Goal: Task Accomplishment & Management: Complete application form

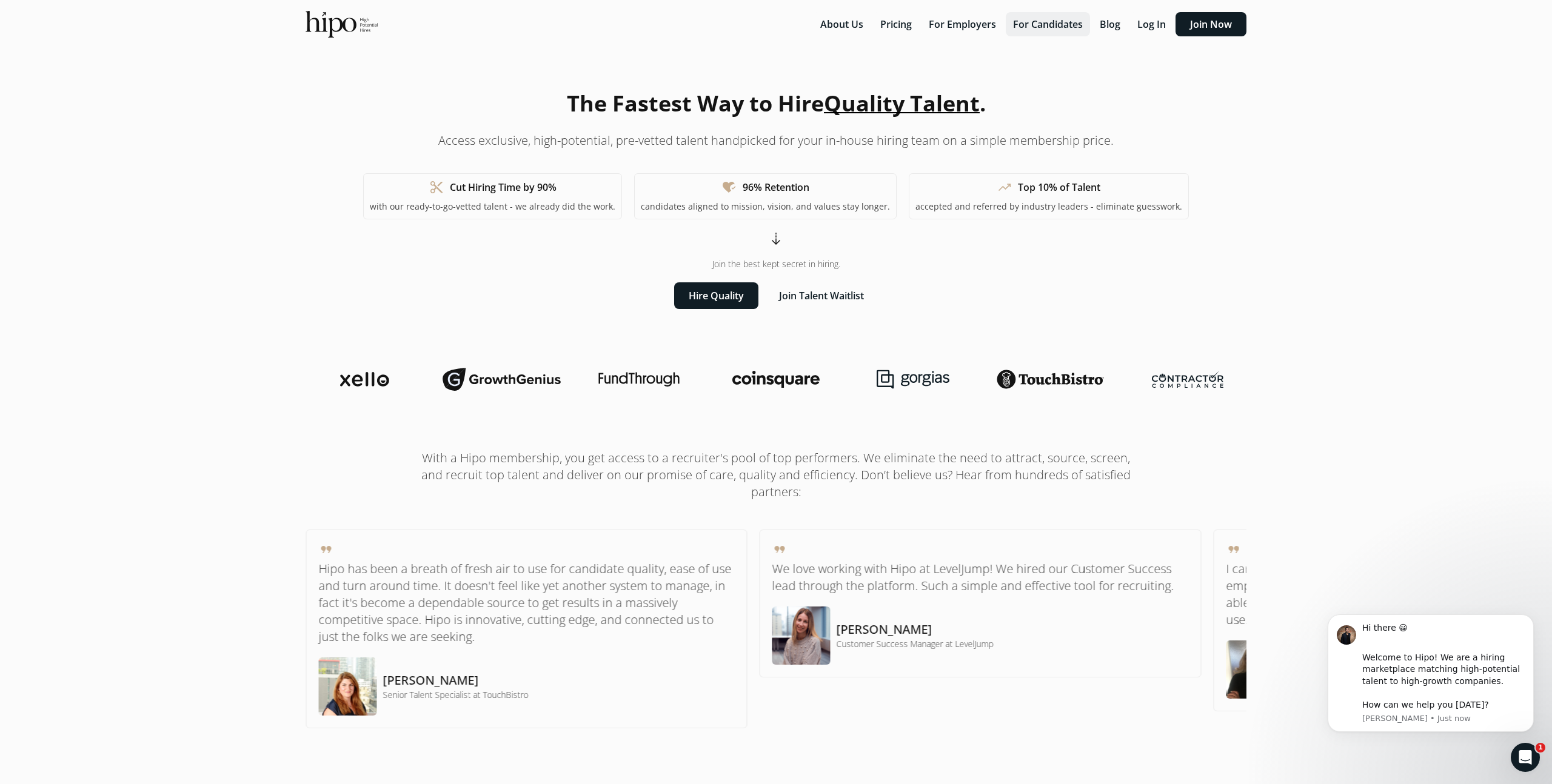
click at [1038, 24] on button "For Candidates" at bounding box center [1048, 24] width 84 height 24
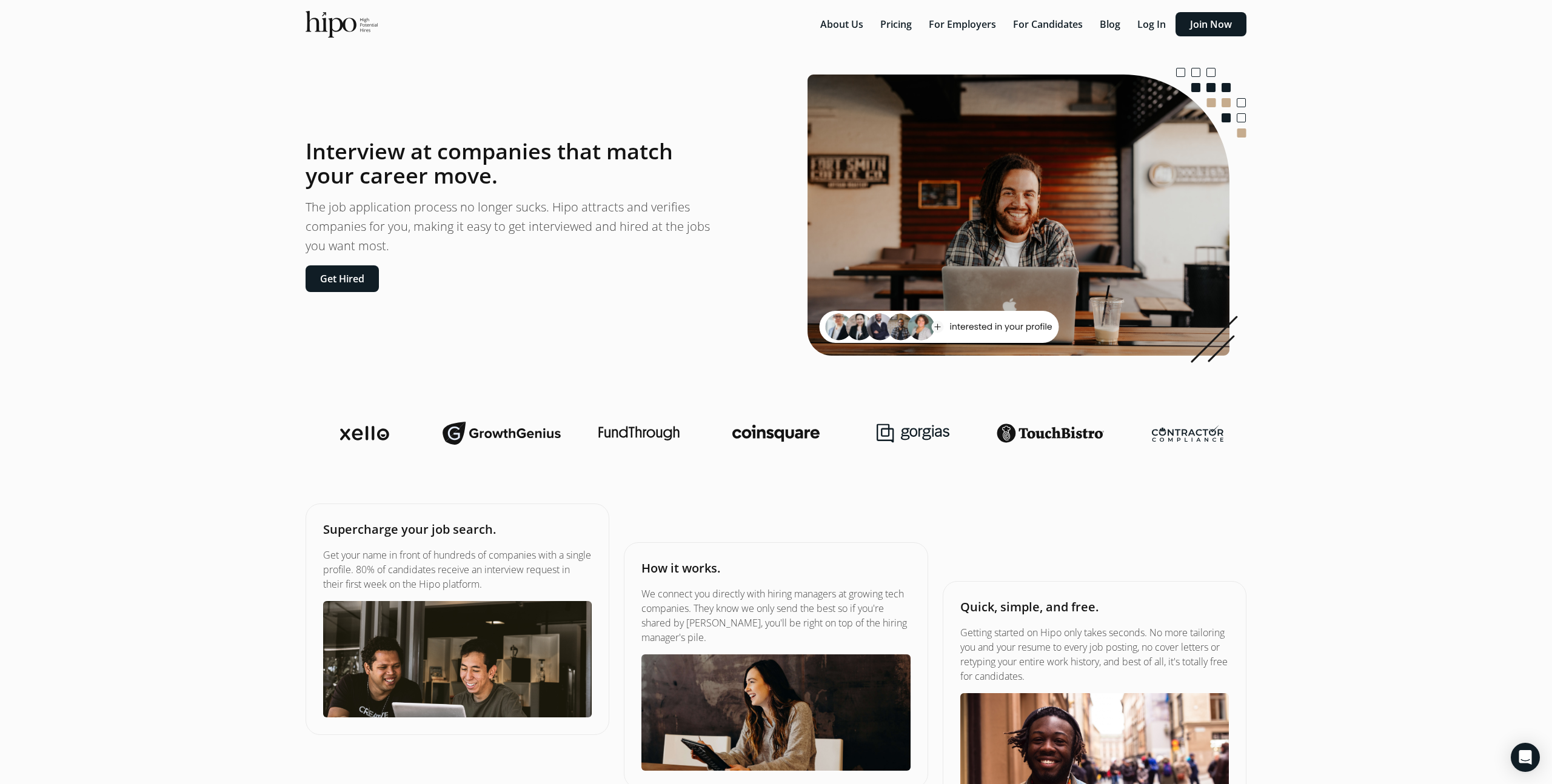
click at [353, 278] on button "Get Hired" at bounding box center [342, 279] width 73 height 27
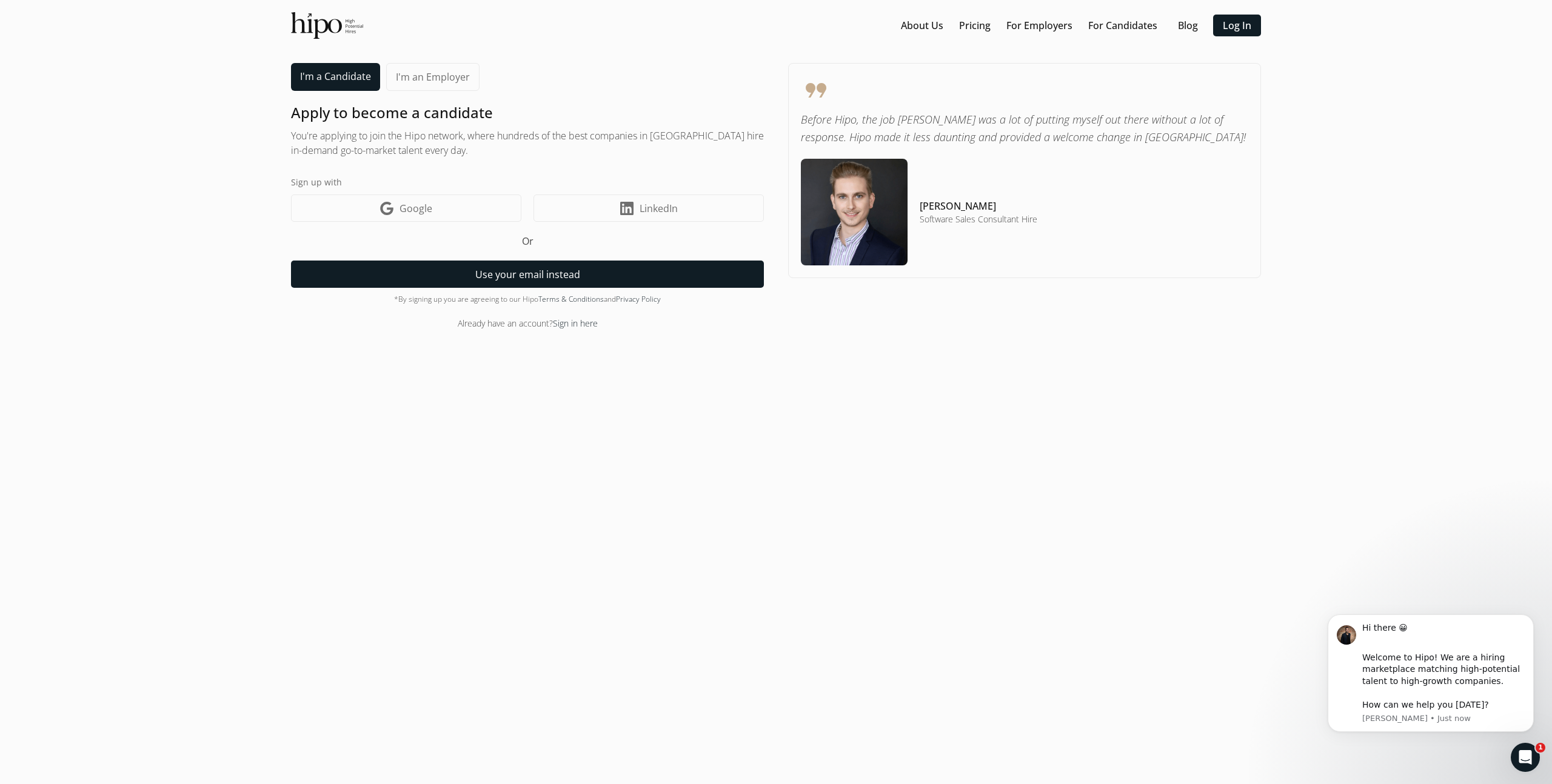
click at [530, 268] on button "Use your email instead" at bounding box center [527, 274] width 473 height 28
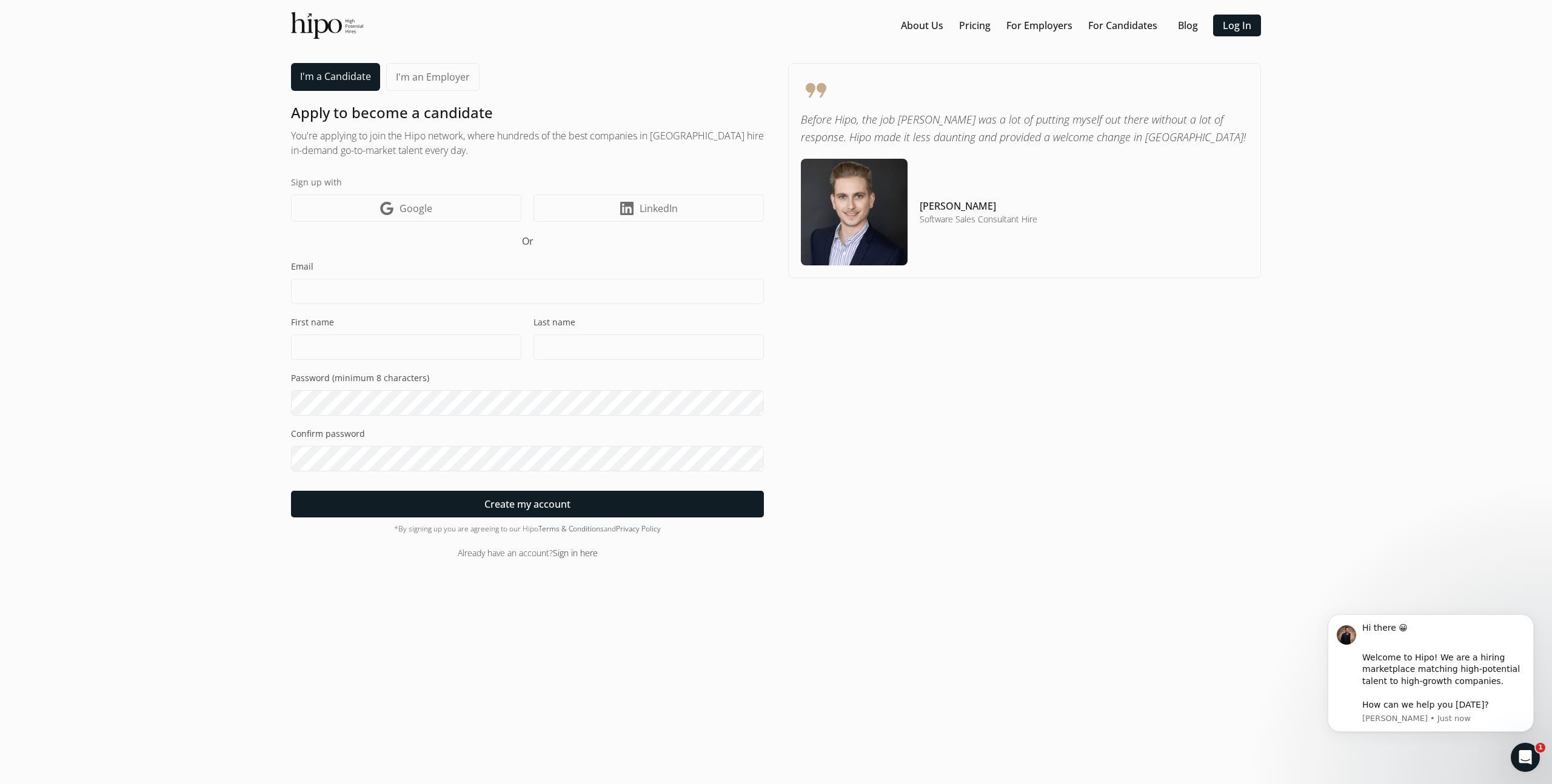
click at [488, 295] on input at bounding box center [527, 292] width 473 height 26
type input "hansmelvin28@yahoo.com"
type input "Melvin"
type input "Hans-Moevi Akue"
